Goal: Task Accomplishment & Management: Use online tool/utility

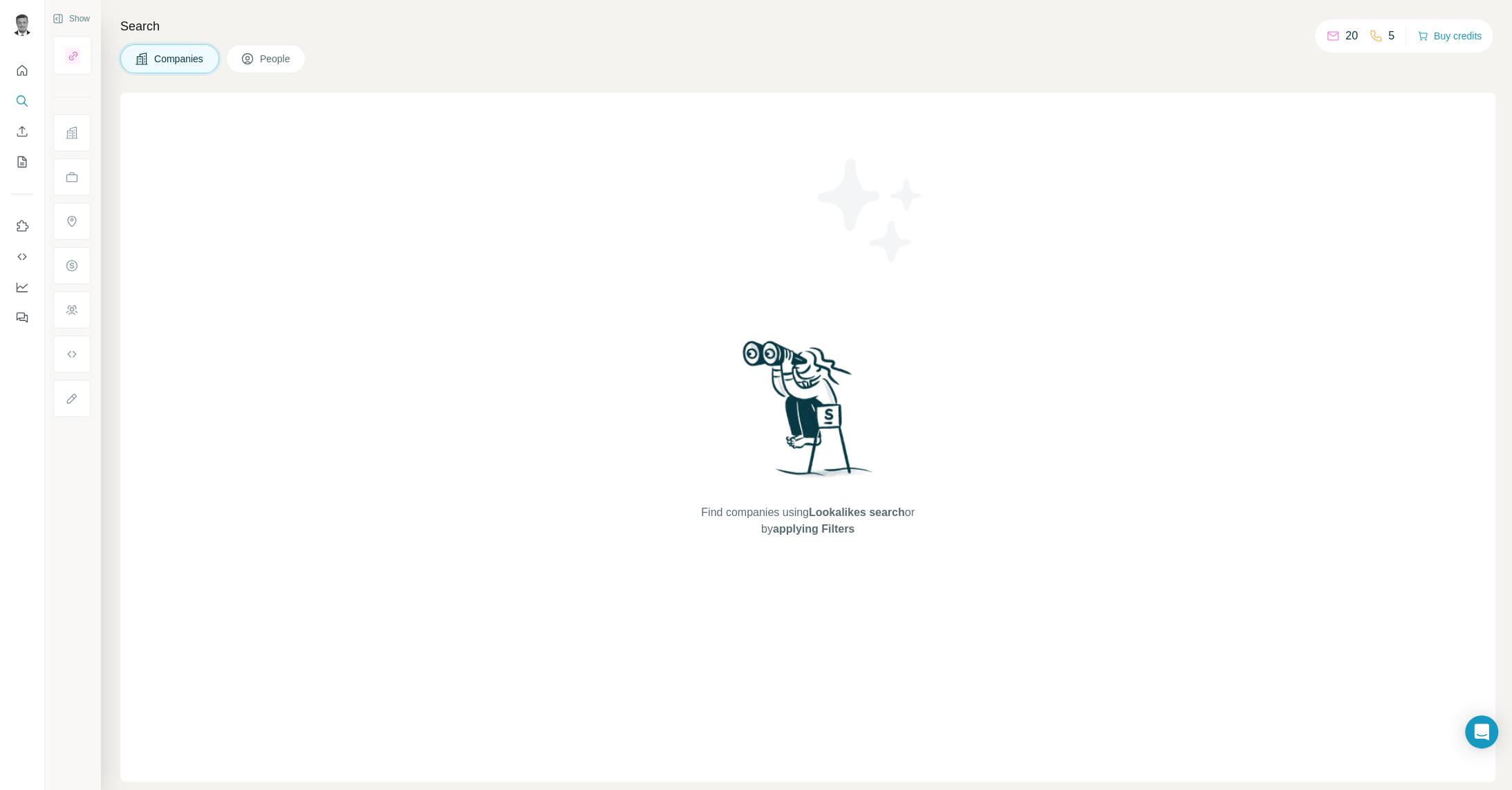
click at [277, 58] on span "People" at bounding box center [276, 59] width 32 height 14
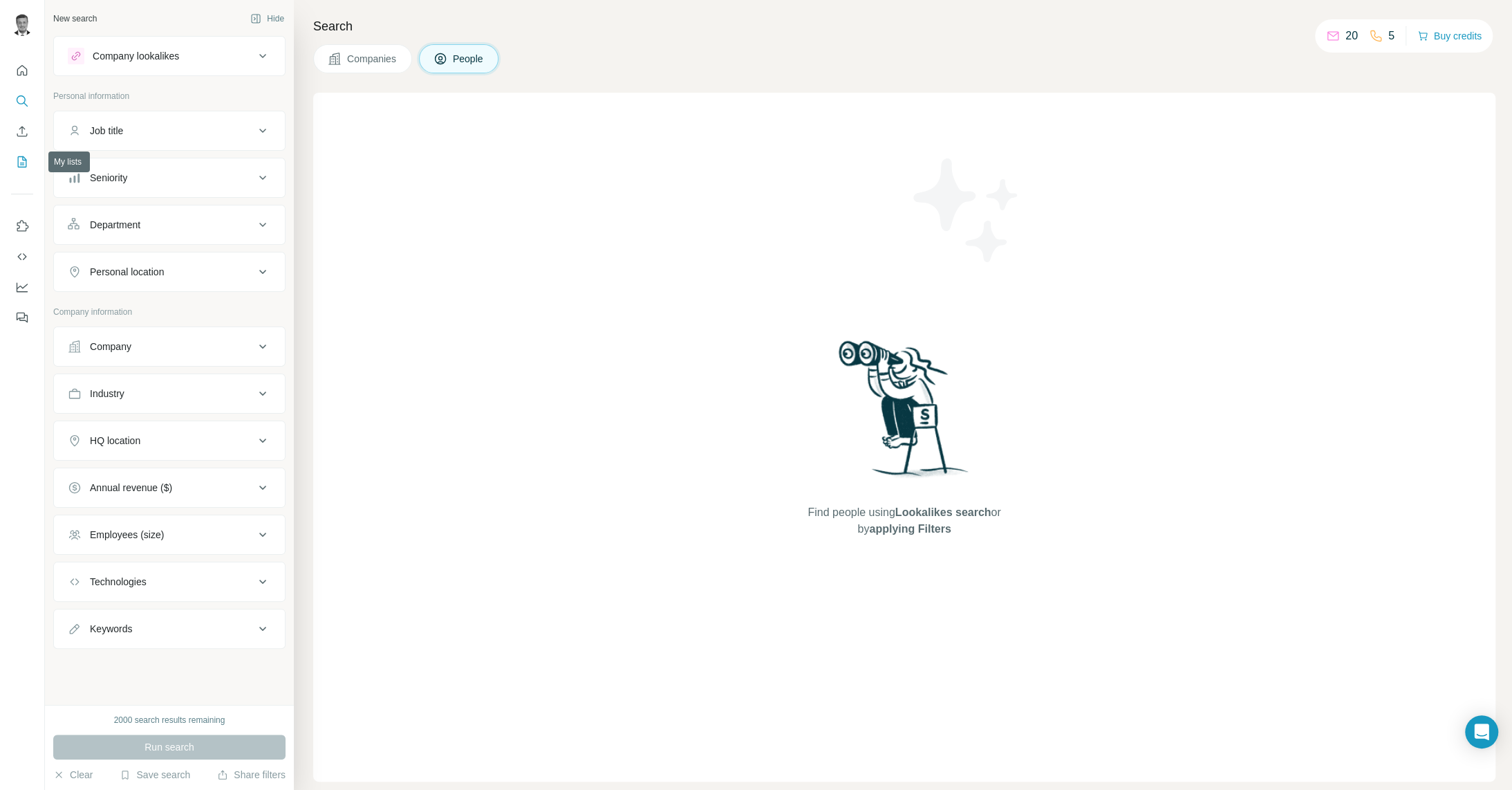
click at [20, 161] on icon "My lists" at bounding box center [22, 162] width 14 height 14
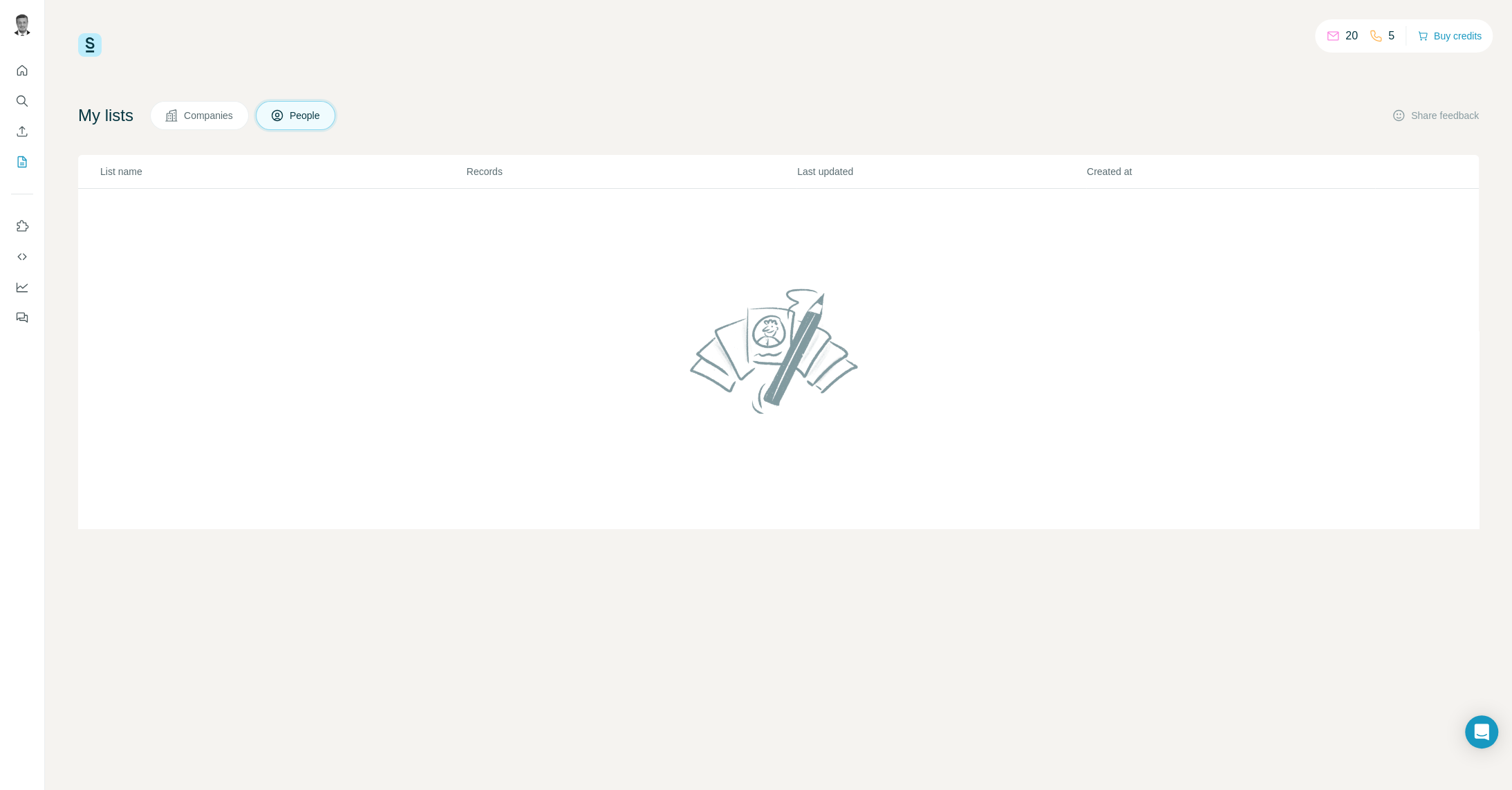
click at [183, 244] on td at bounding box center [779, 359] width 1401 height 340
click at [20, 75] on icon "Quick start" at bounding box center [23, 70] width 11 height 11
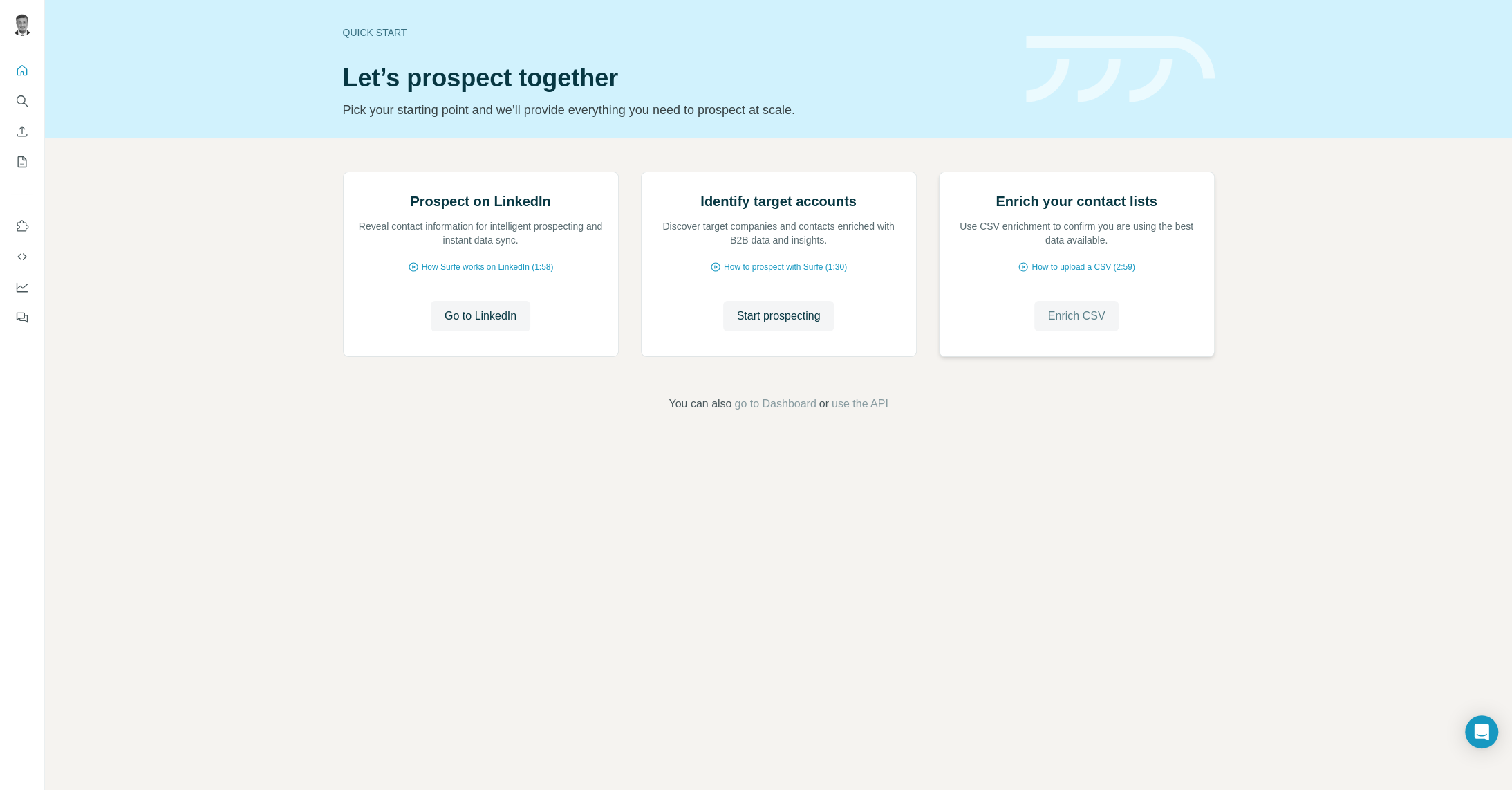
click at [1059, 324] on span "Enrich CSV" at bounding box center [1077, 315] width 58 height 17
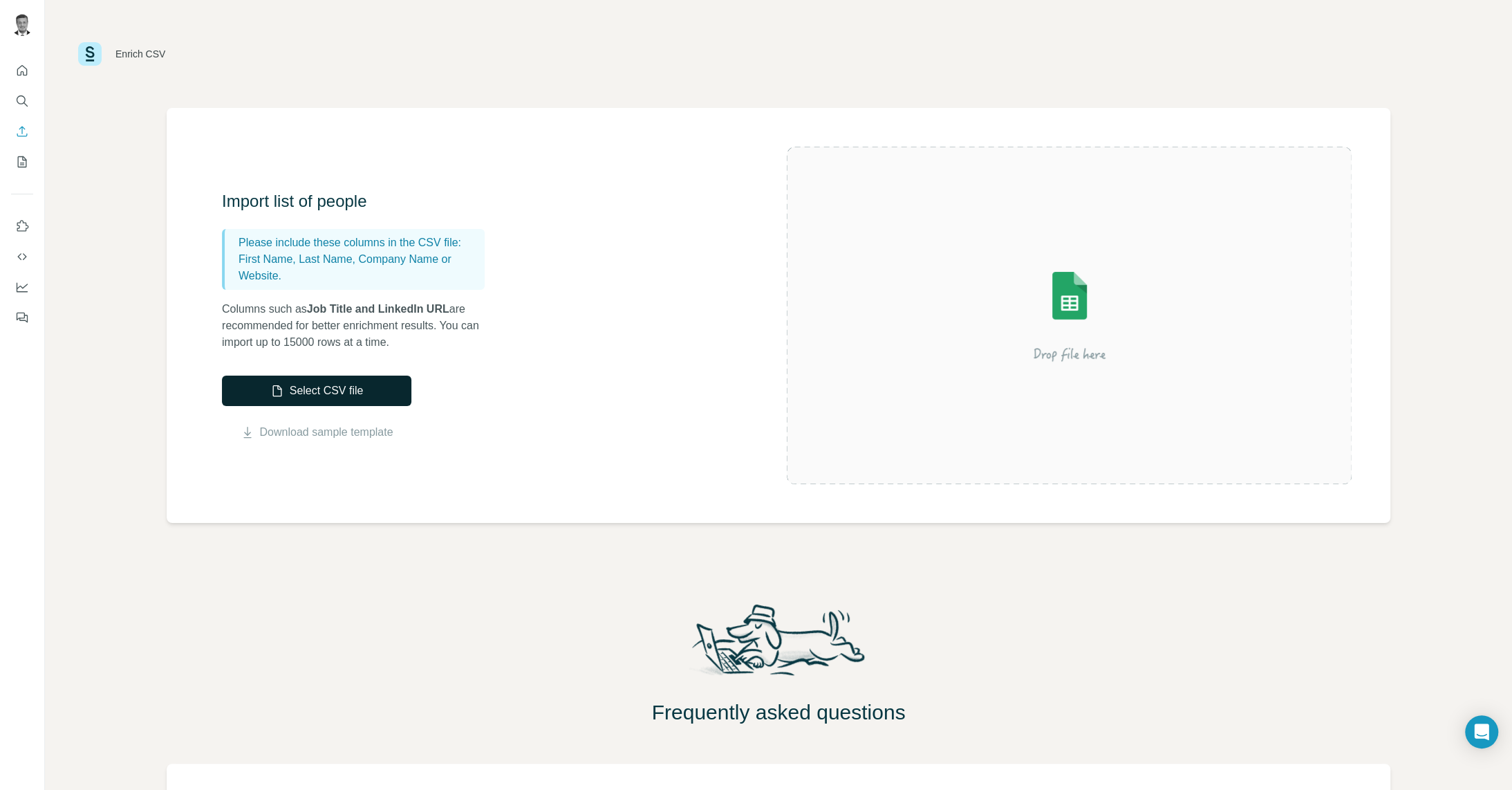
click at [318, 394] on button "Select CSV file" at bounding box center [317, 391] width 190 height 30
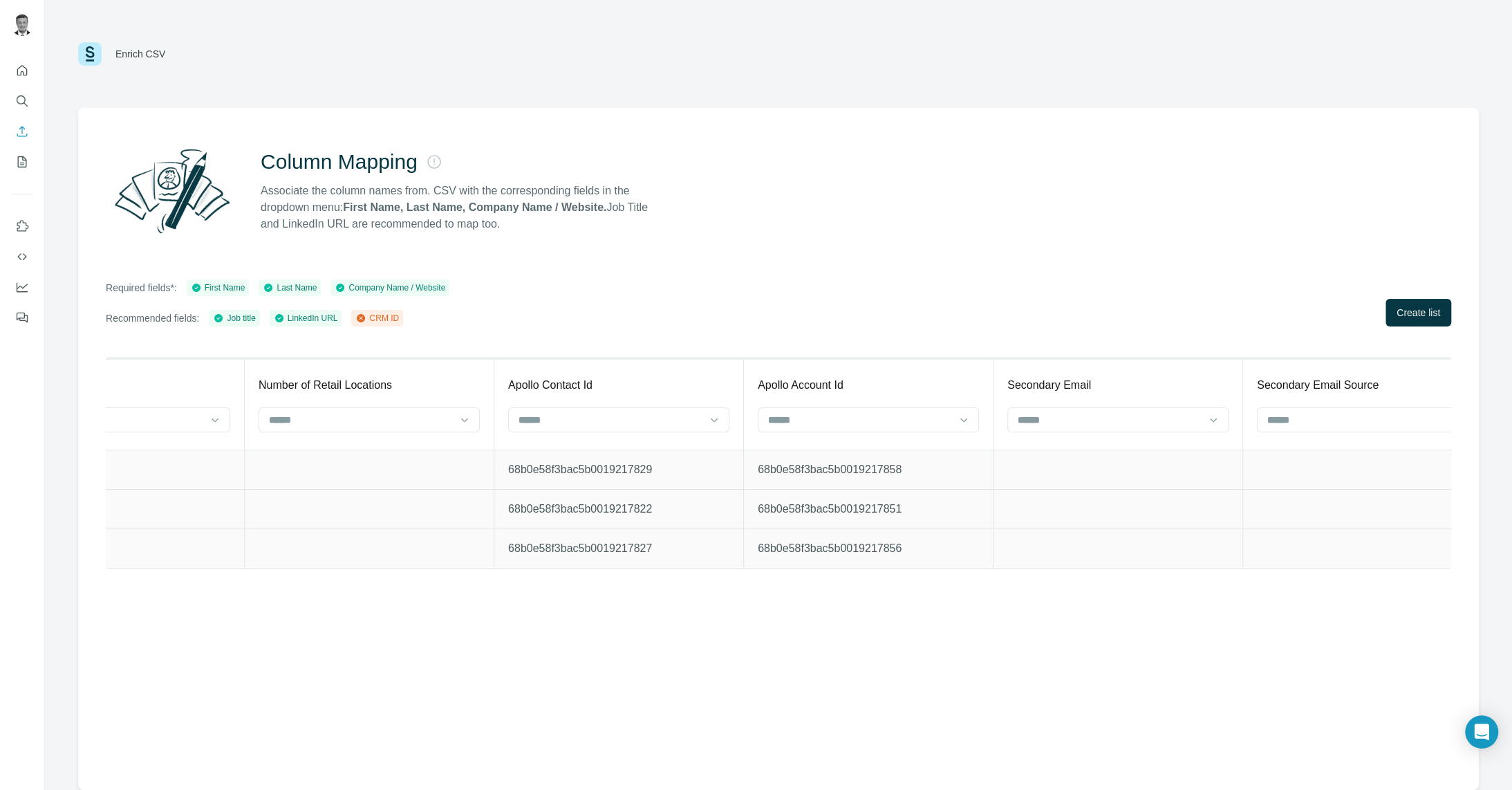
scroll to position [0, 13122]
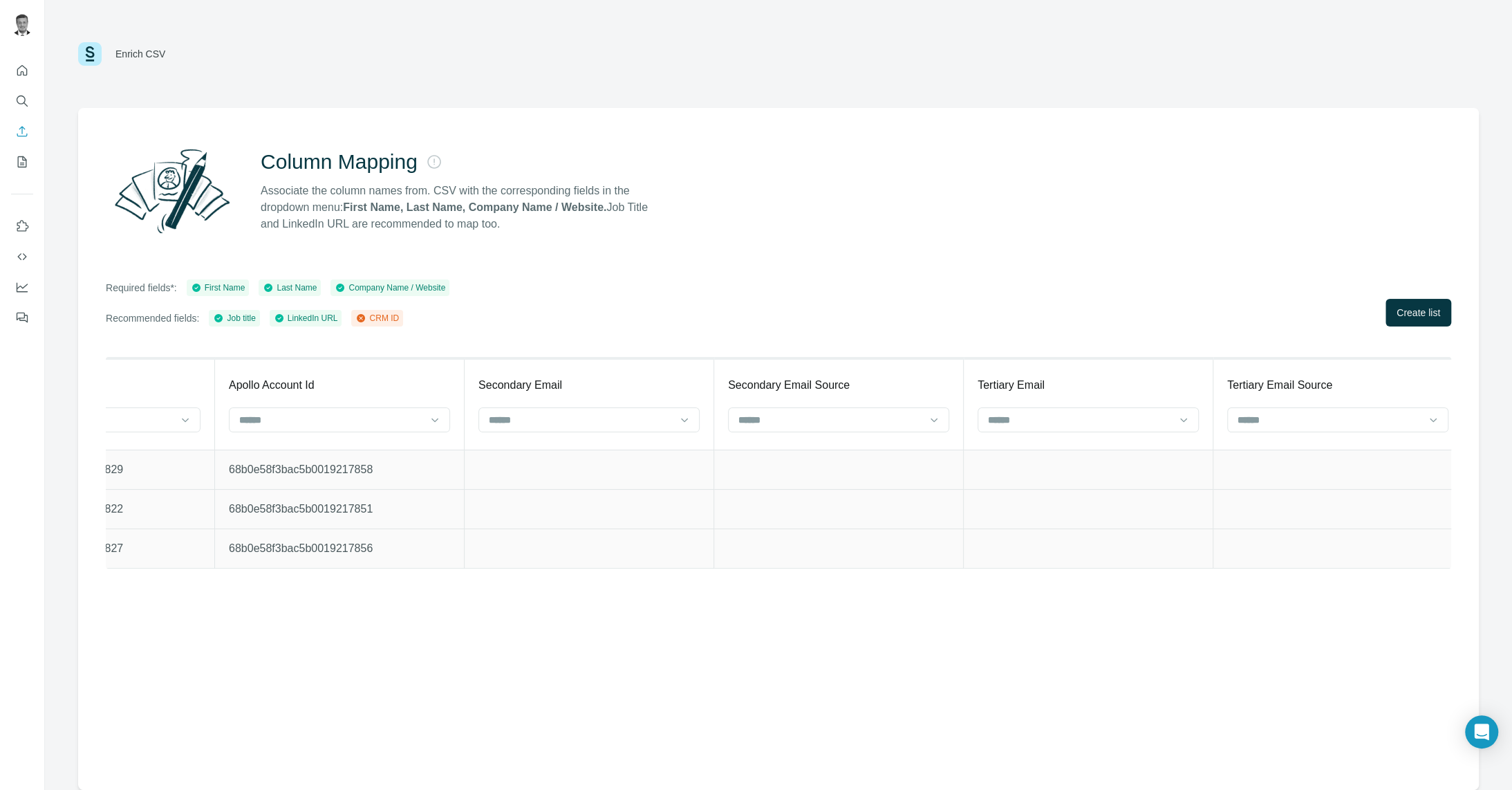
click at [961, 585] on div "First Name First Name Last Name Last Name Title Job title Company Company Name …" at bounding box center [778, 475] width 1345 height 236
click at [182, 421] on icon at bounding box center [185, 420] width 7 height 4
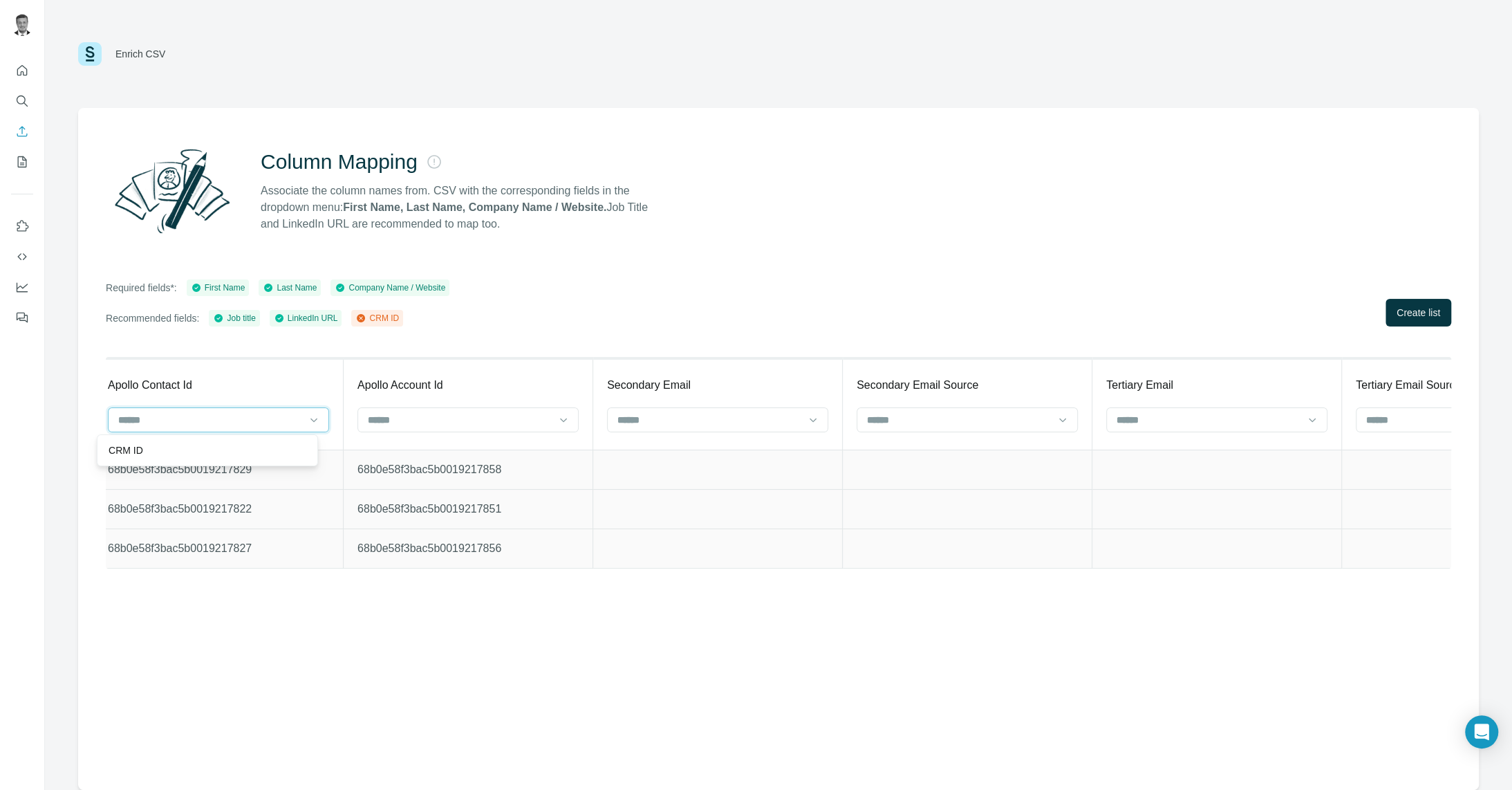
click at [174, 421] on input at bounding box center [210, 419] width 187 height 15
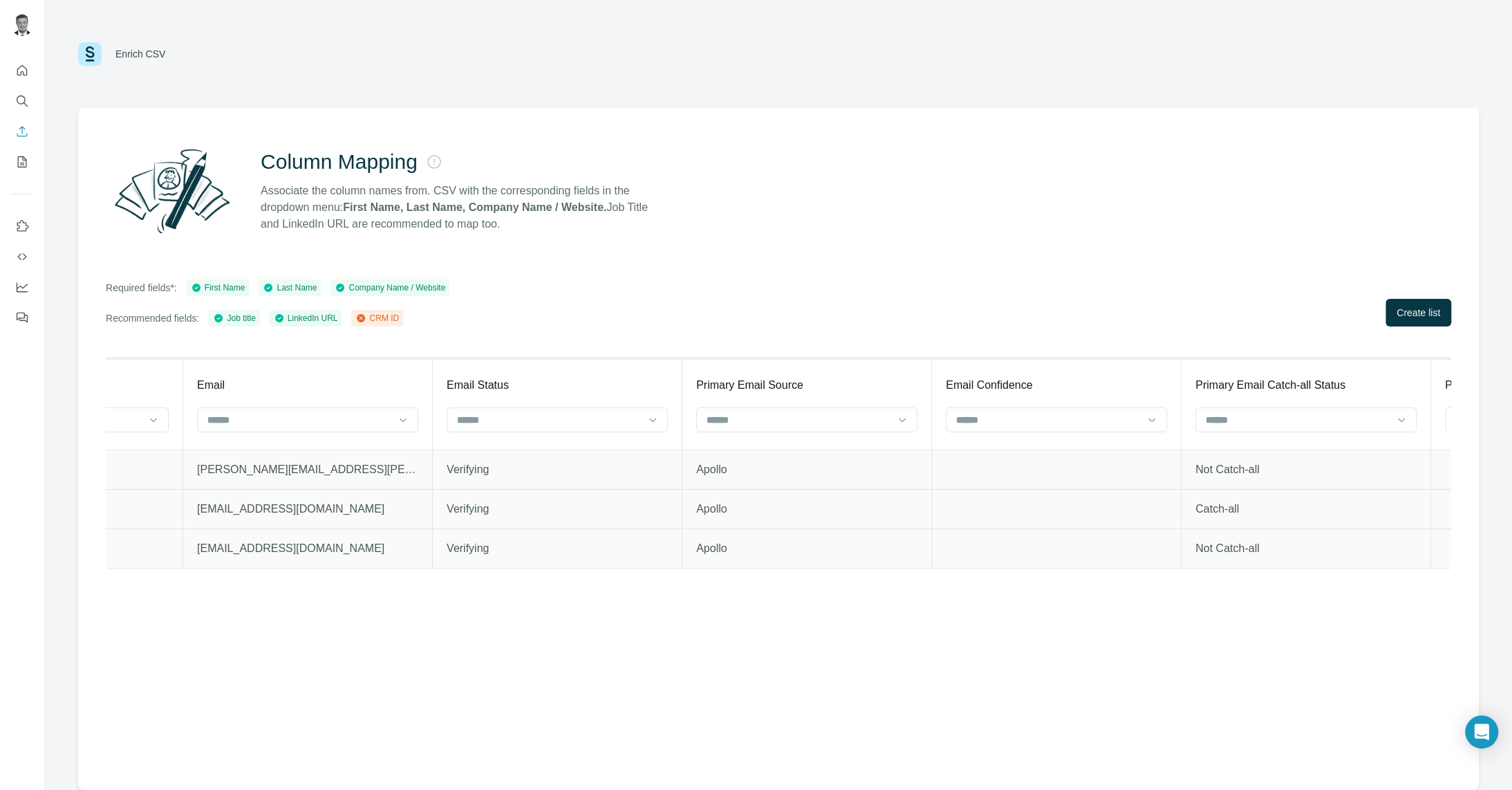
scroll to position [0, 0]
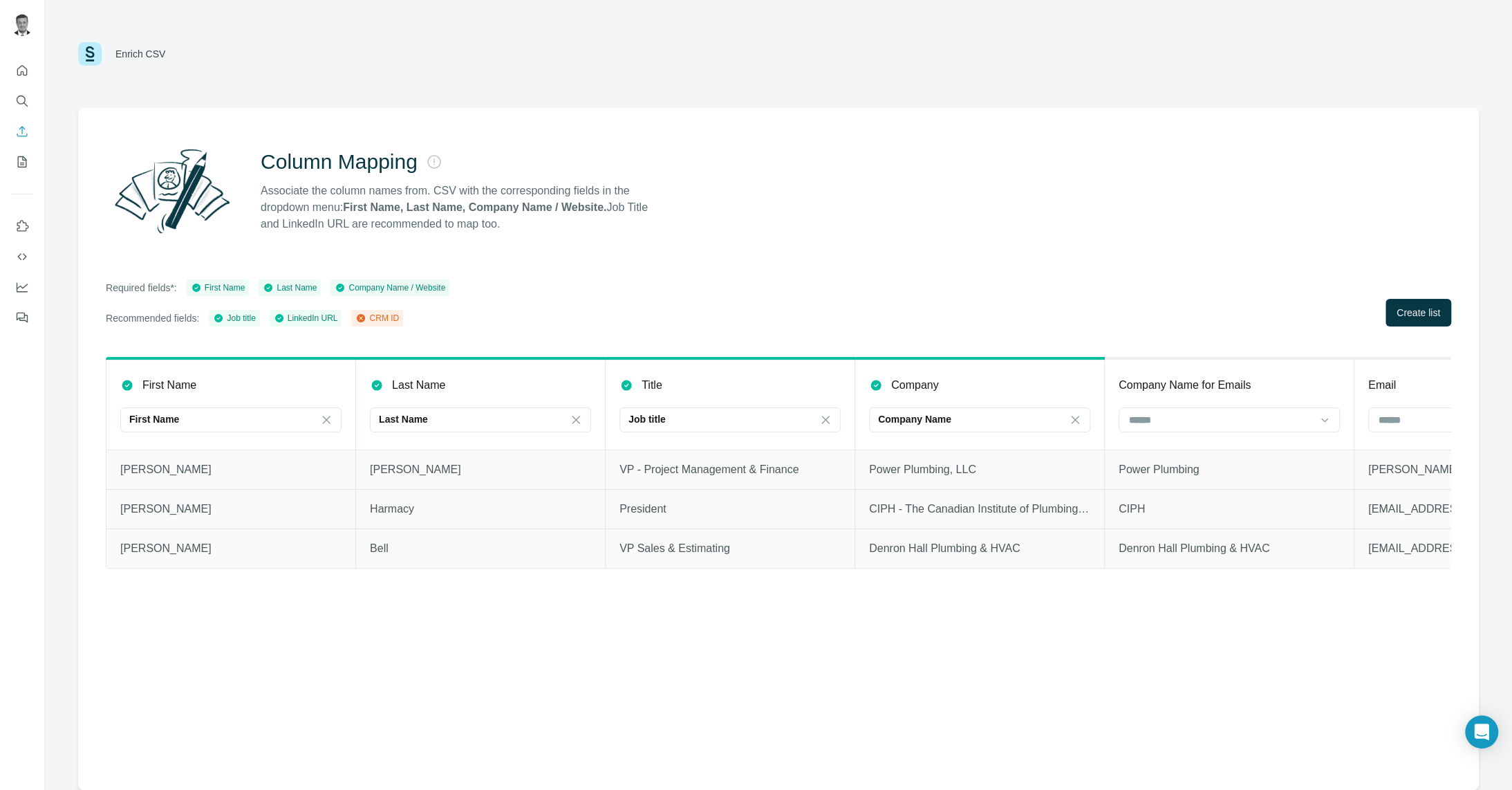
drag, startPoint x: 352, startPoint y: 685, endPoint x: 352, endPoint y: 694, distance: 9.0
click at [352, 689] on div "Column Mapping Associate the column names from. CSV with the corresponding fiel…" at bounding box center [779, 449] width 1401 height 682
click at [1404, 314] on span "Create list" at bounding box center [1418, 313] width 43 height 14
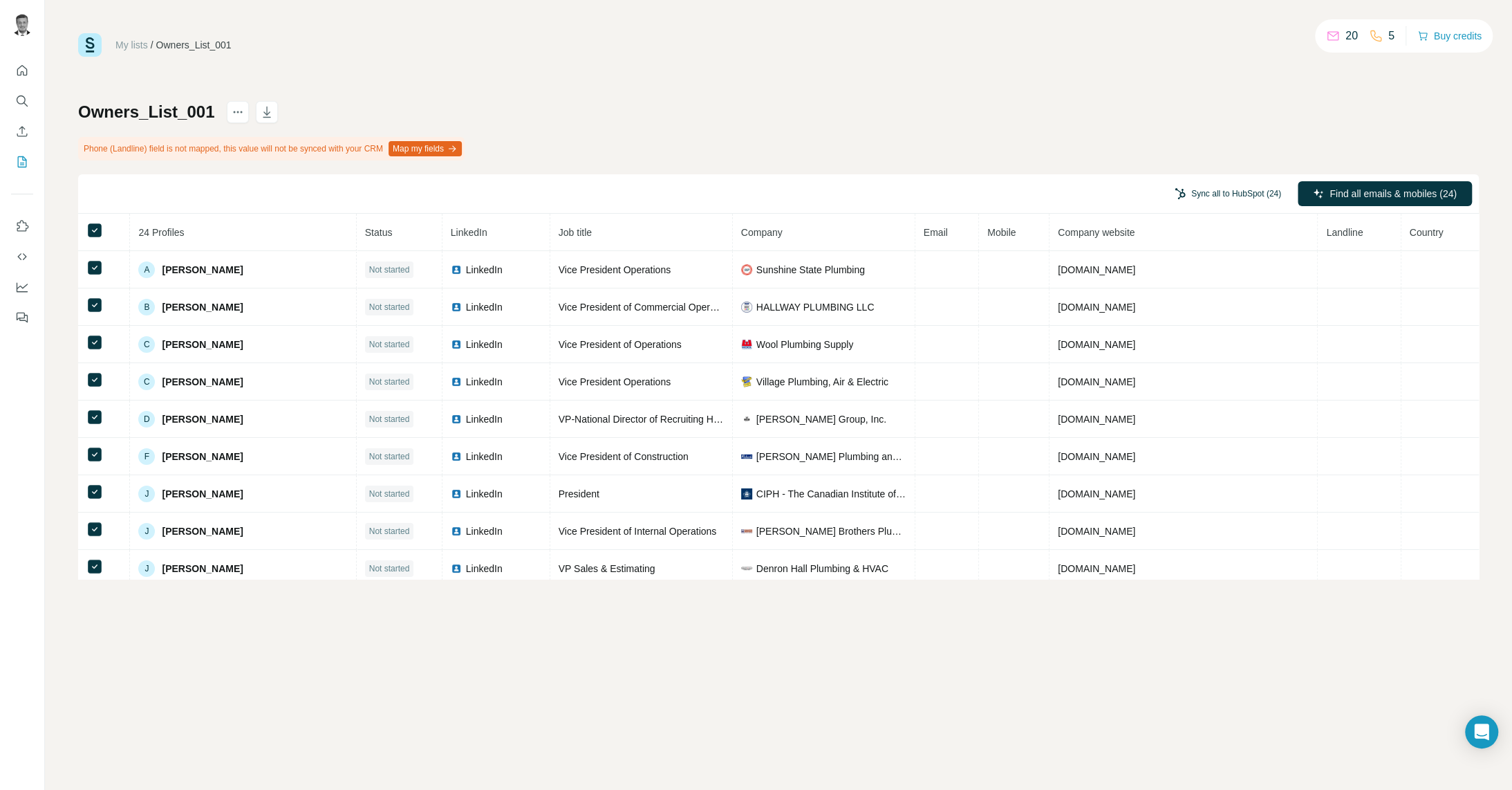
click at [1234, 191] on button "Sync all to HubSpot (24)" at bounding box center [1228, 193] width 126 height 20
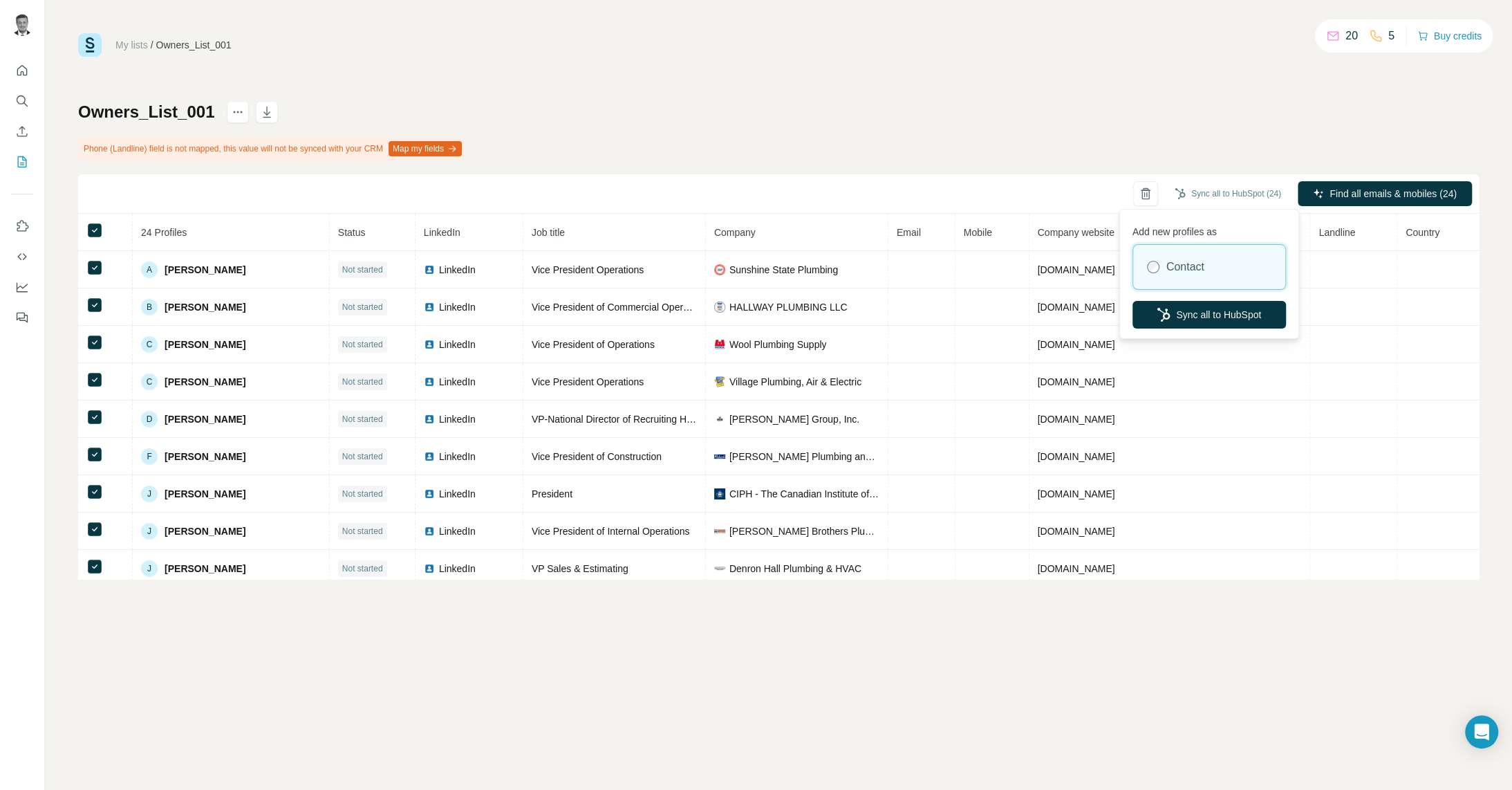
click at [1193, 263] on label "Contact" at bounding box center [1185, 267] width 38 height 17
click at [1194, 314] on button "Sync all to HubSpot" at bounding box center [1209, 314] width 153 height 27
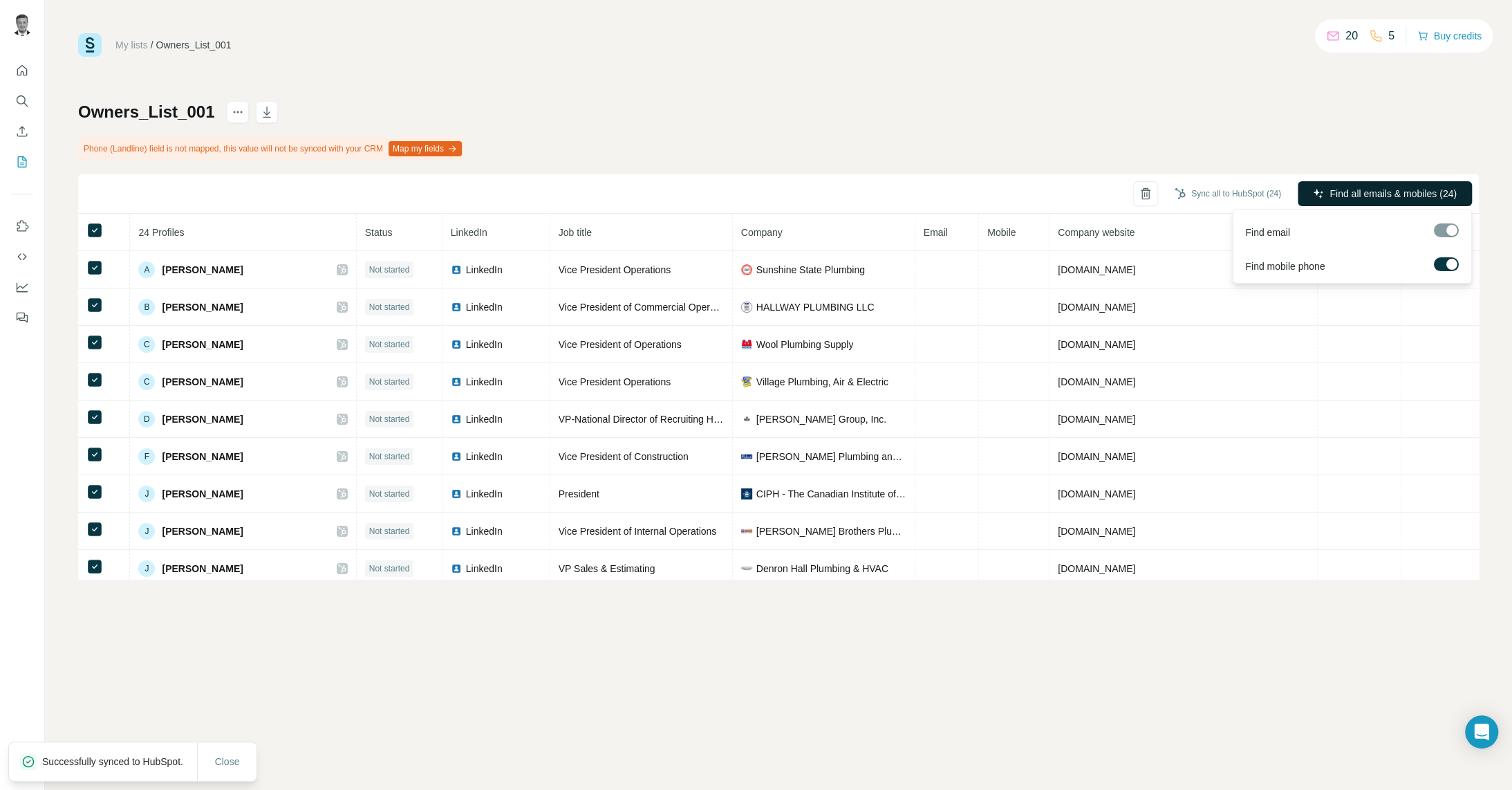
click at [1339, 197] on span "Find all emails & mobiles (24)" at bounding box center [1393, 194] width 128 height 14
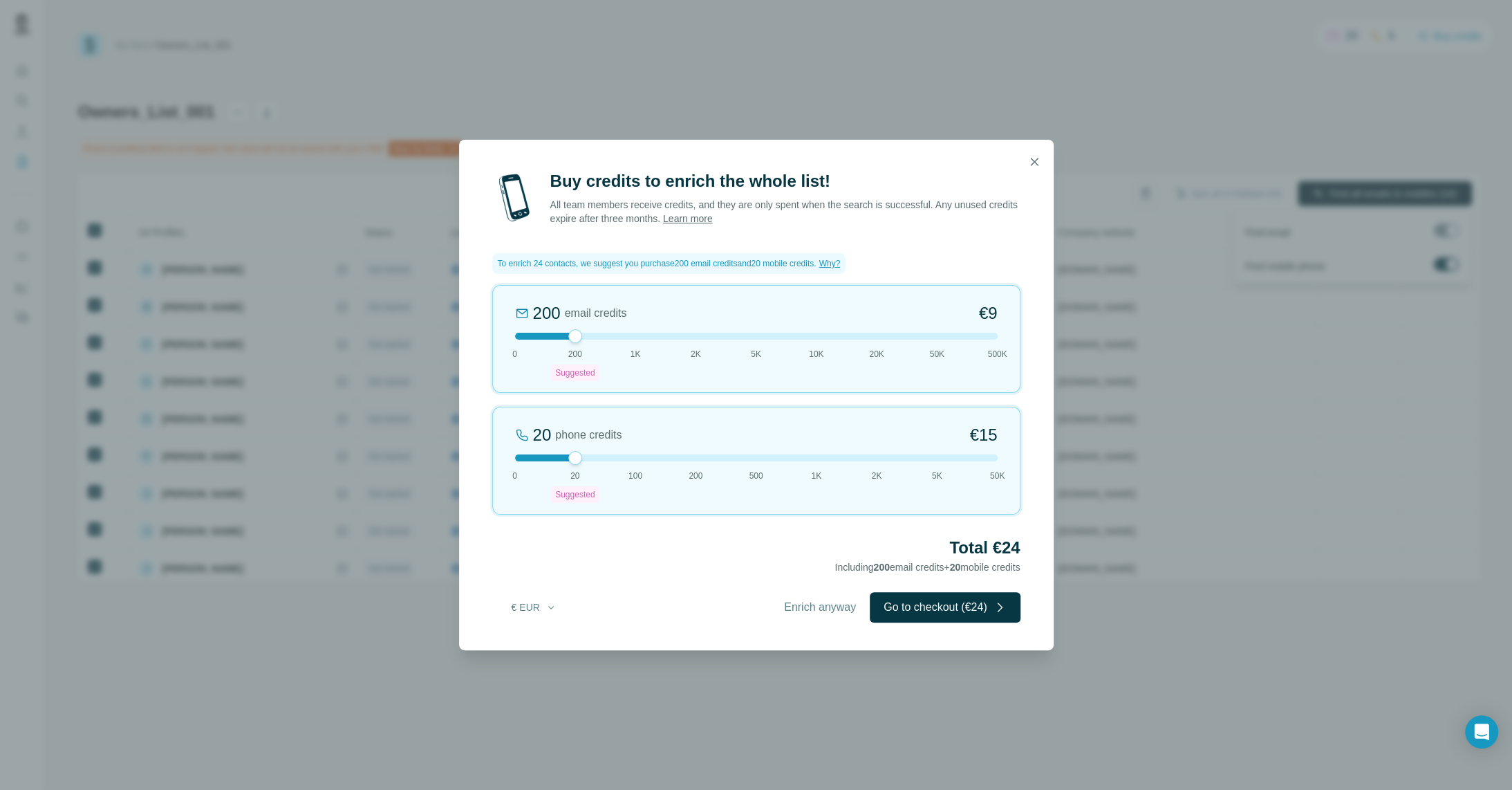
click at [1036, 162] on icon "button" at bounding box center [1035, 162] width 14 height 14
